Goal: Task Accomplishment & Management: Complete application form

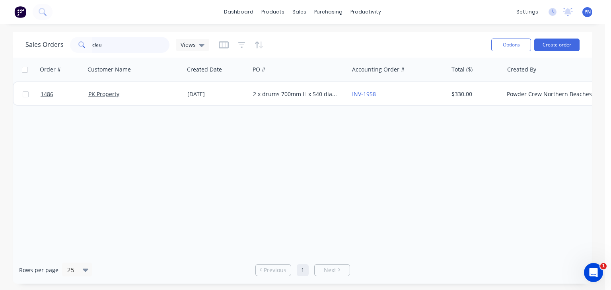
click at [126, 48] on input "clau" at bounding box center [131, 45] width 78 height 16
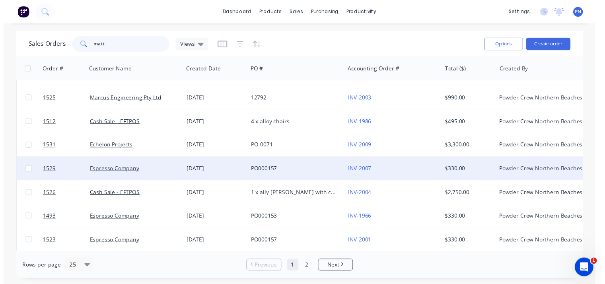
scroll to position [159, 0]
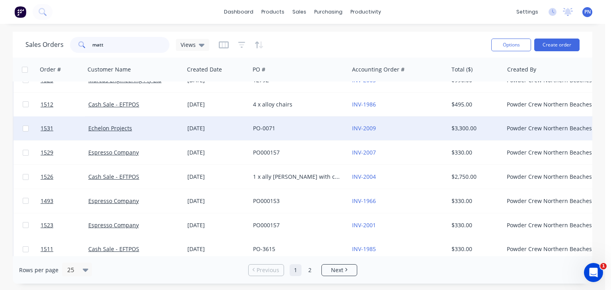
type input "matt"
click at [156, 129] on div "Echelon Projects" at bounding box center [132, 128] width 88 height 8
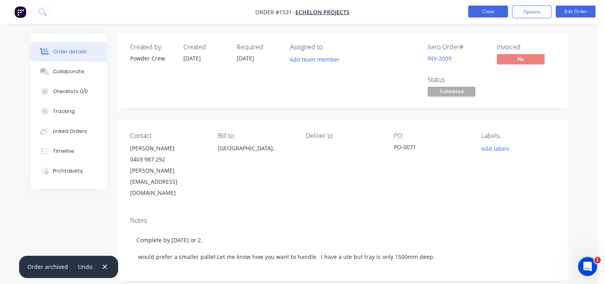
click at [496, 14] on button "Close" at bounding box center [488, 12] width 40 height 12
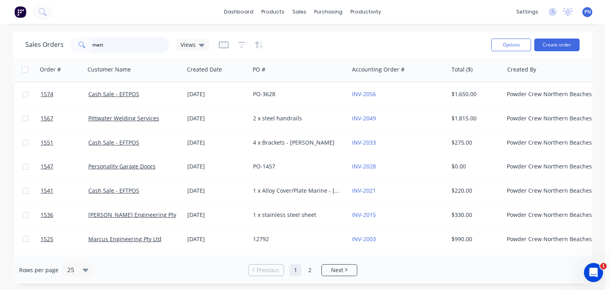
click at [136, 45] on input "matt" at bounding box center [131, 45] width 78 height 16
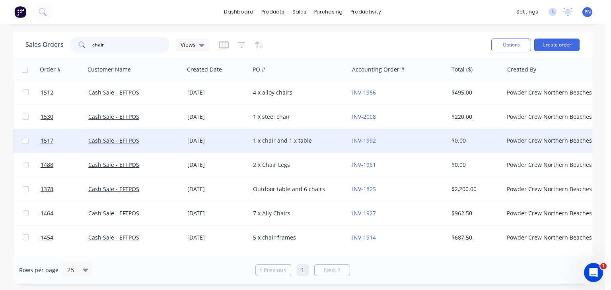
scroll to position [40, 0]
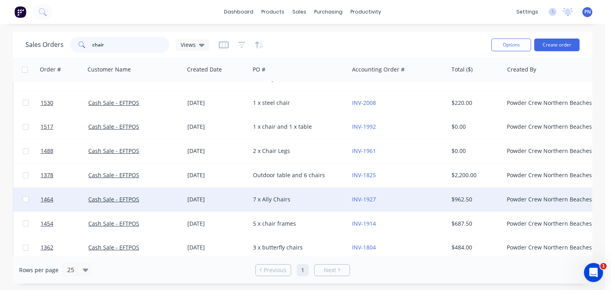
type input "chair"
click at [172, 202] on div "Cash Sale - EFTPOS" at bounding box center [132, 200] width 88 height 8
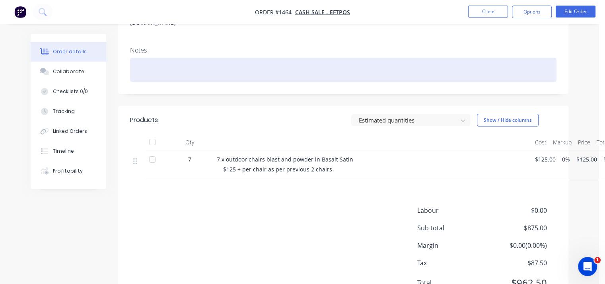
scroll to position [119, 0]
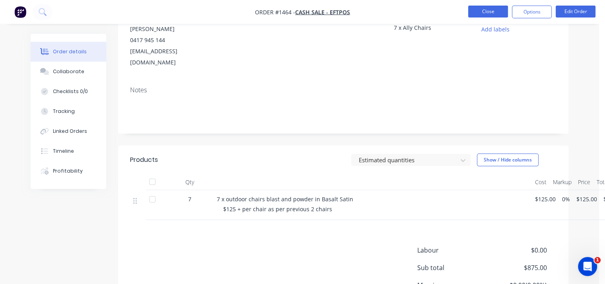
click at [498, 14] on button "Close" at bounding box center [488, 12] width 40 height 12
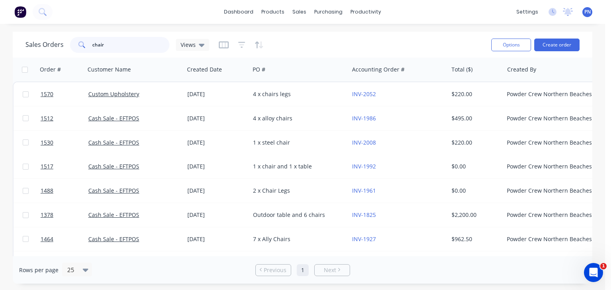
click at [111, 48] on input "chair" at bounding box center [131, 45] width 78 height 16
type input "ecp"
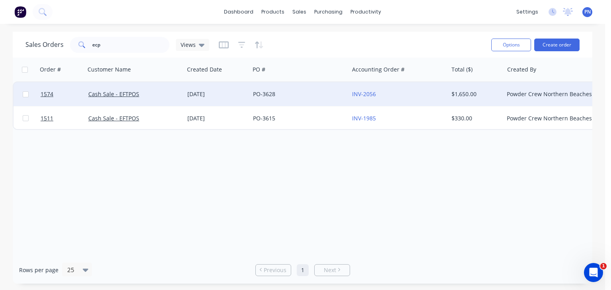
click at [323, 98] on div "PO-3628" at bounding box center [299, 94] width 99 height 24
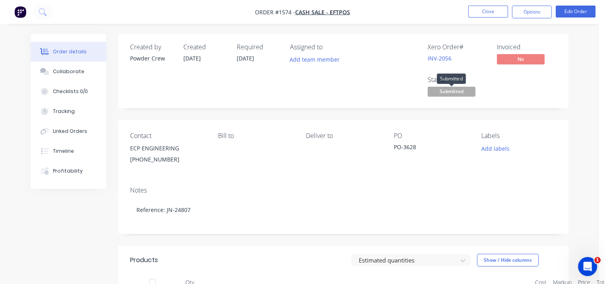
click at [459, 93] on span "Submitted" at bounding box center [451, 92] width 48 height 10
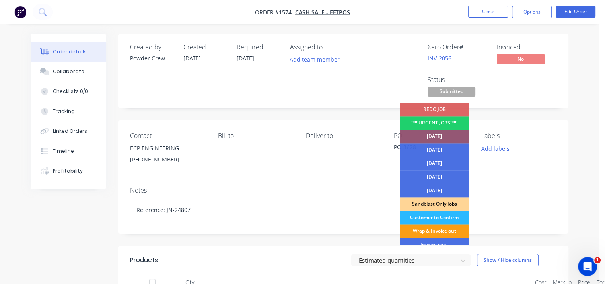
click at [450, 227] on div "Wrap & Invoice out" at bounding box center [434, 231] width 70 height 14
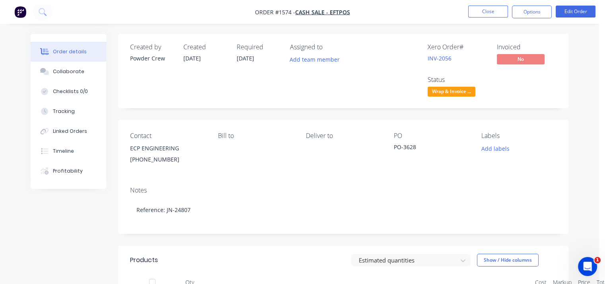
click at [572, 96] on div "Order details Collaborate Checklists 0/0 Tracking Linked Orders Timeline Profit…" at bounding box center [299, 247] width 553 height 426
click at [490, 11] on button "Close" at bounding box center [488, 12] width 40 height 12
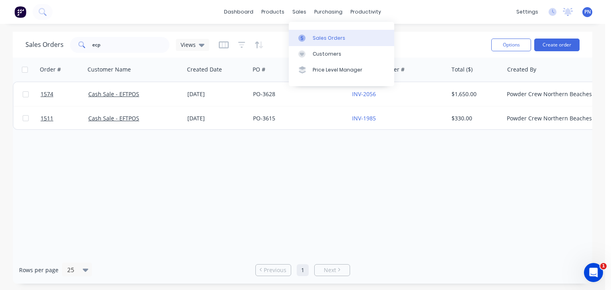
click at [321, 37] on div "Sales Orders" at bounding box center [328, 38] width 33 height 7
click at [119, 43] on input "ecp" at bounding box center [131, 45] width 78 height 16
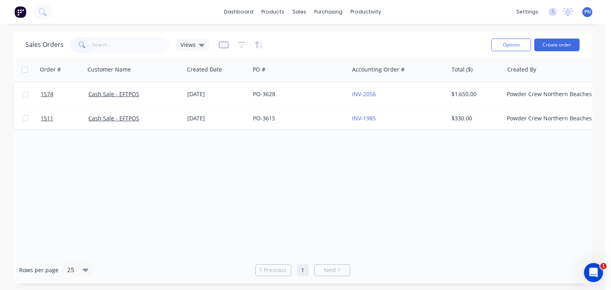
click at [166, 18] on div "dashboard products sales purchasing productivity dashboard products Product Cat…" at bounding box center [302, 12] width 605 height 24
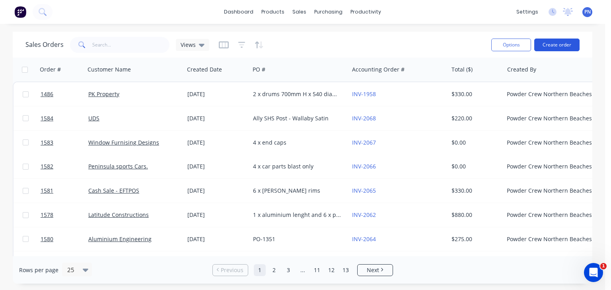
click at [547, 44] on button "Create order" at bounding box center [556, 45] width 45 height 13
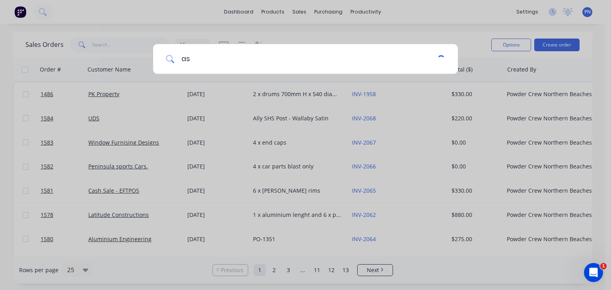
type input "a"
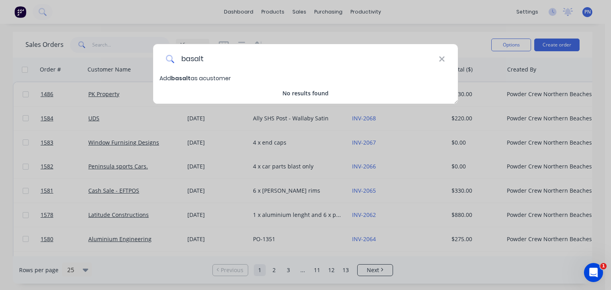
type input "basalt"
click at [108, 39] on div "basalt Add basalt as a customer No results found" at bounding box center [305, 145] width 611 height 290
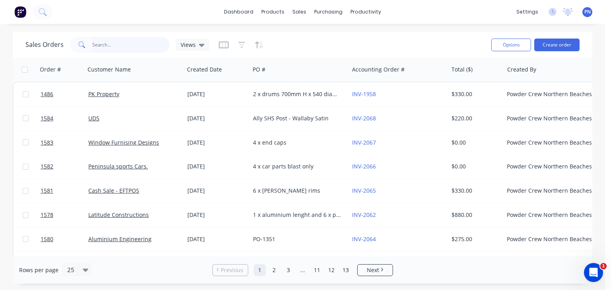
click at [108, 44] on input "text" at bounding box center [131, 45] width 78 height 16
click at [107, 45] on input "text" at bounding box center [131, 45] width 78 height 16
type input "basalt"
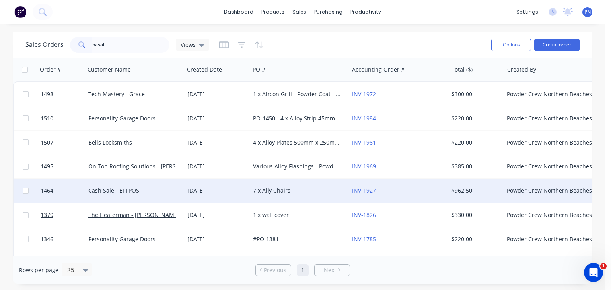
click at [246, 187] on div "[DATE]" at bounding box center [217, 191] width 66 height 24
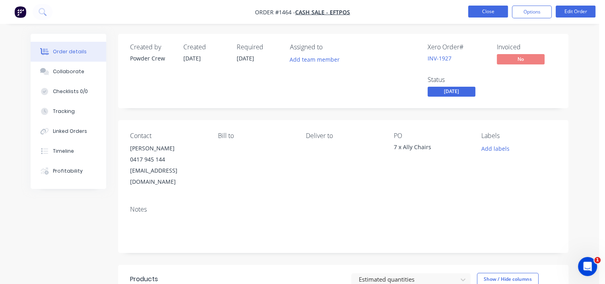
click at [475, 12] on button "Close" at bounding box center [488, 12] width 40 height 12
